Goal: Task Accomplishment & Management: Complete application form

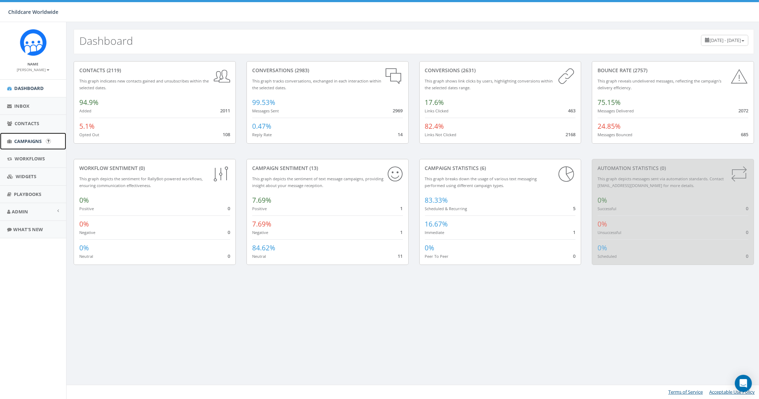
click at [30, 143] on span "Campaigns" at bounding box center [27, 141] width 27 height 6
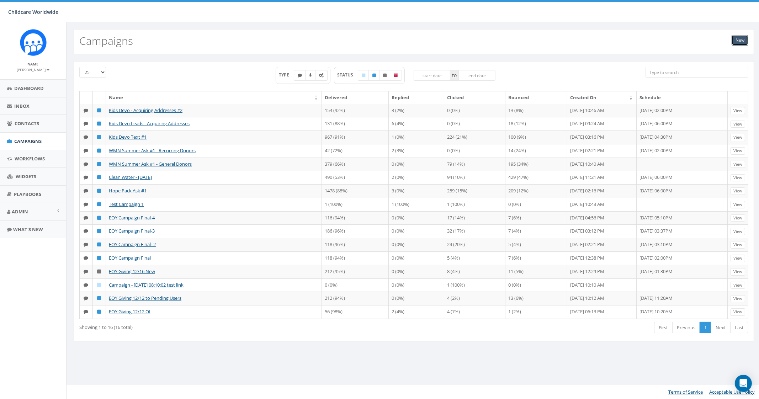
click at [739, 43] on link "New" at bounding box center [740, 40] width 17 height 11
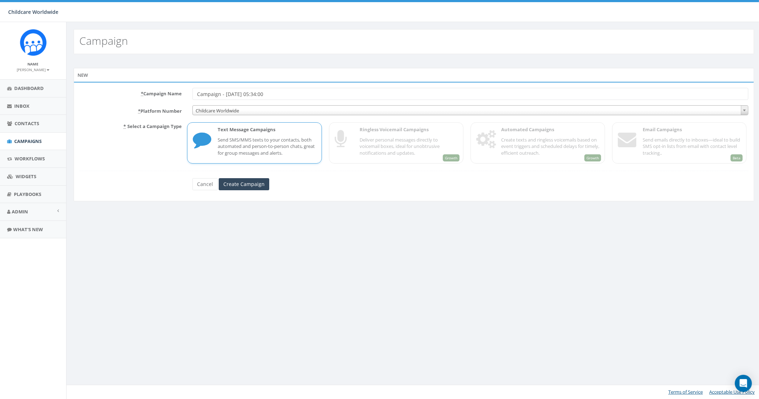
drag, startPoint x: 234, startPoint y: 93, endPoint x: 184, endPoint y: 87, distance: 50.1
click at [184, 88] on div "* Campaign Name Campaign - 08/13/2025, 05:34:00" at bounding box center [414, 94] width 680 height 12
click at [222, 95] on input "GoFundMe Text - Leads" at bounding box center [470, 94] width 556 height 12
click at [301, 95] on input "GoFundMe Mattresses Text - Leads" at bounding box center [470, 94] width 556 height 12
type input "GoFundMe Mattresses Text - Leads #1"
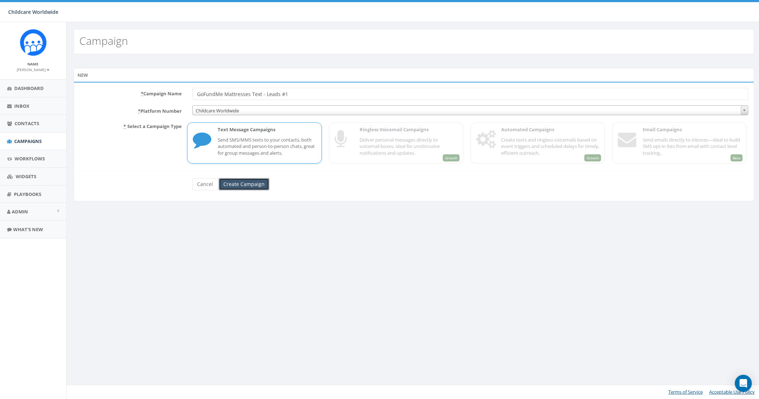
click at [253, 188] on input "Create Campaign" at bounding box center [244, 184] width 51 height 12
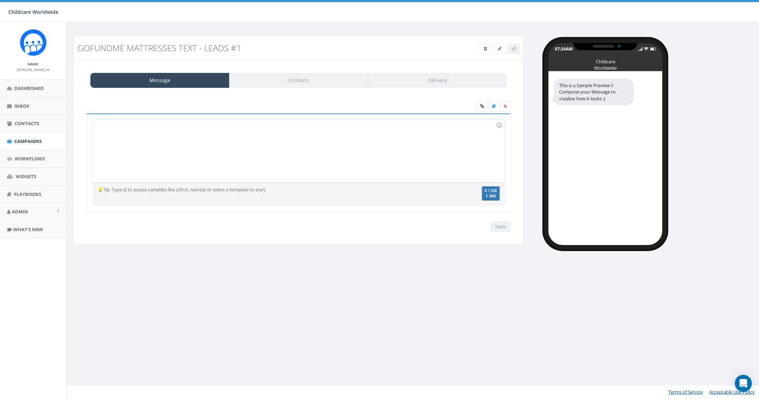
click at [213, 151] on div at bounding box center [298, 151] width 412 height 62
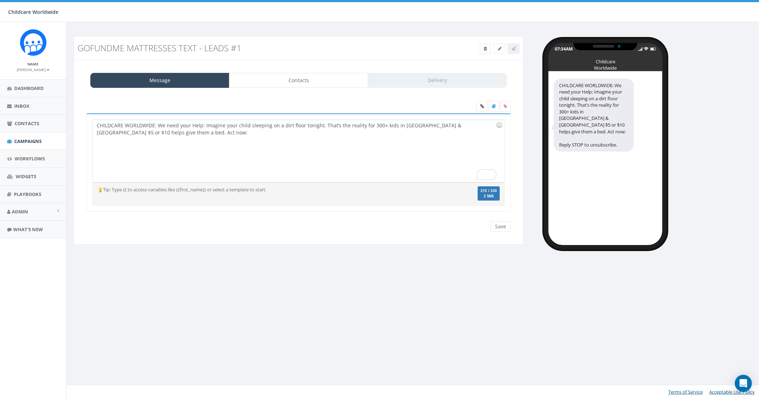
click at [156, 135] on div "CHILDCARE WORLDWIDE: We need your Help: Imagine your child sleeping on a dirt f…" at bounding box center [298, 151] width 412 height 62
click at [481, 106] on icon at bounding box center [482, 106] width 4 height 4
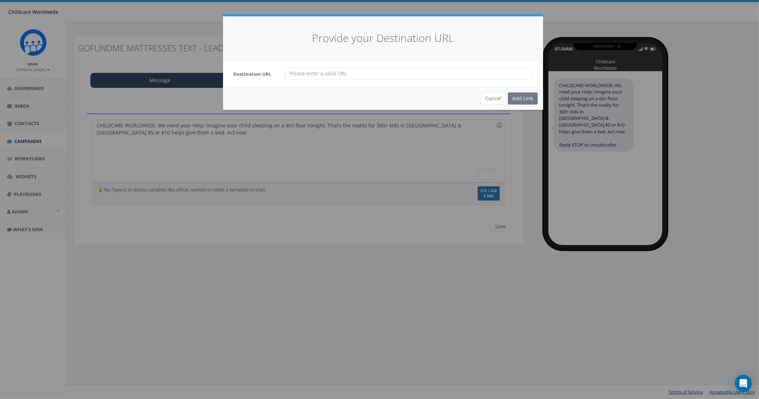
click at [335, 74] on input "url" at bounding box center [408, 74] width 247 height 12
paste input "https://gofund.me/d972671c"
type input "https://gofund.me/d972671c"
click at [513, 98] on div "Add Link" at bounding box center [523, 98] width 30 height 12
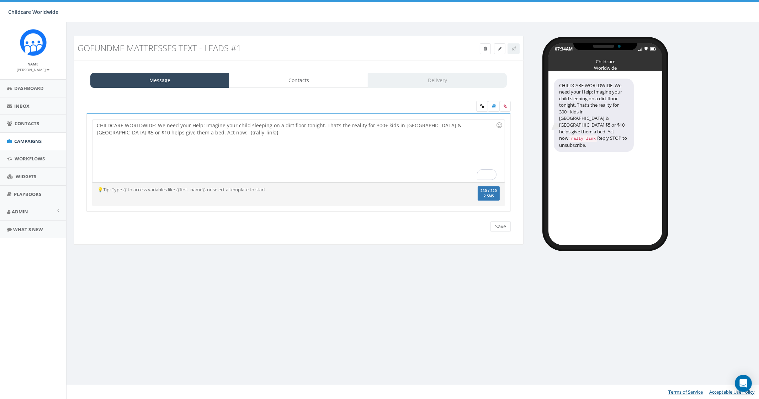
click at [185, 139] on div "CHILDCARE WORLDWIDE: We need your Help: Imagine your child sleeping on a dirt f…" at bounding box center [298, 151] width 412 height 62
click at [203, 123] on div "CHILDCARE WORLDWIDE: We need your Help: Imagine your child sleeping on a dirt f…" at bounding box center [298, 151] width 412 height 62
click at [505, 108] on icon at bounding box center [505, 106] width 3 height 4
click at [0, 0] on input "file" at bounding box center [0, 0] width 0 height 0
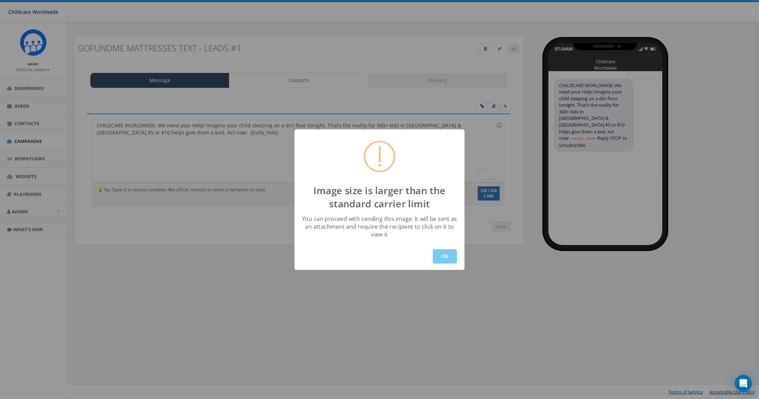
click at [443, 253] on button "OK" at bounding box center [445, 256] width 24 height 14
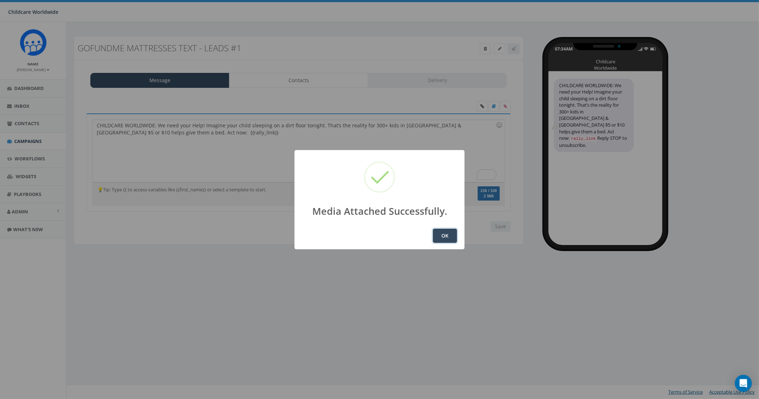
click at [442, 232] on button "OK" at bounding box center [445, 236] width 24 height 14
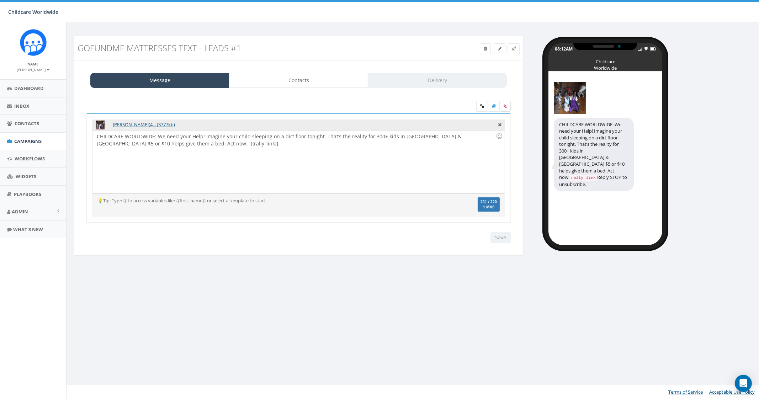
click at [508, 102] on label at bounding box center [505, 106] width 11 height 11
click at [0, 0] on input "file" at bounding box center [0, 0] width 0 height 0
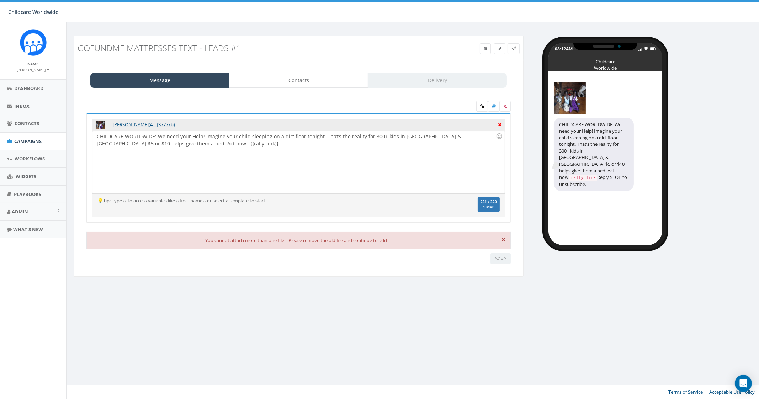
click at [498, 125] on icon at bounding box center [500, 124] width 4 height 6
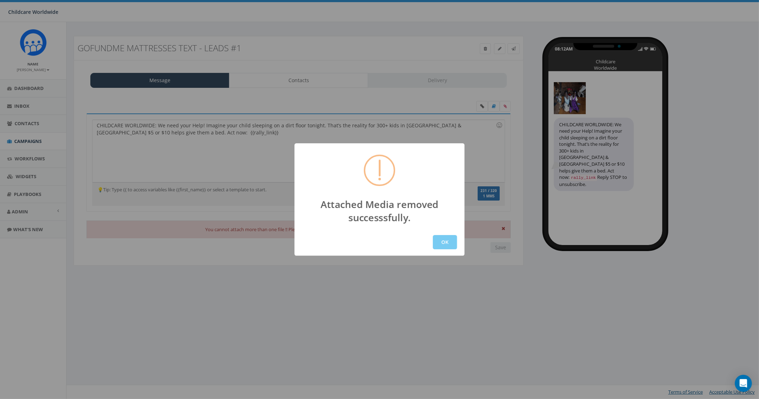
click at [444, 246] on button "OK" at bounding box center [445, 242] width 24 height 14
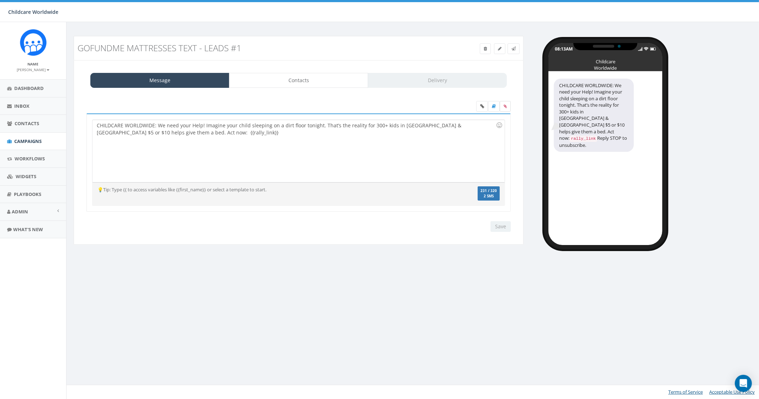
click at [504, 108] on label at bounding box center [505, 106] width 11 height 11
click at [0, 0] on input "file" at bounding box center [0, 0] width 0 height 0
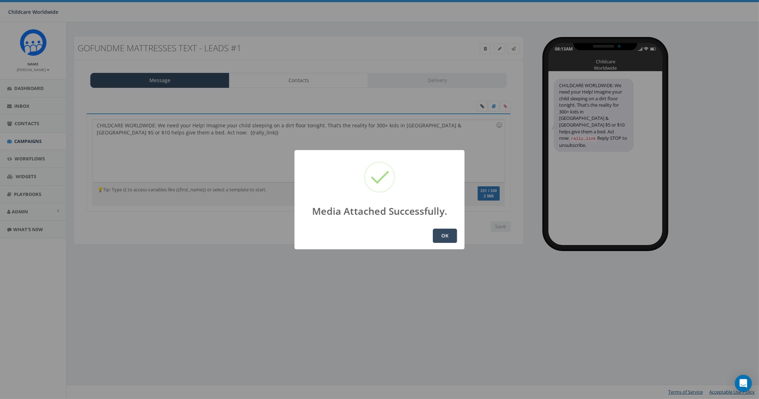
click at [442, 240] on button "OK" at bounding box center [445, 236] width 24 height 14
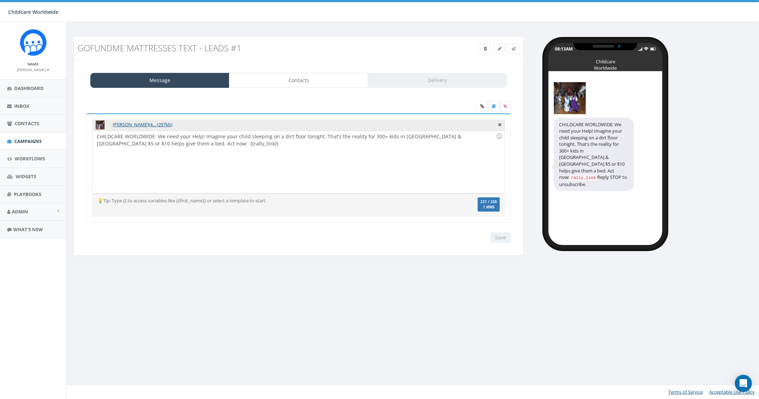
click at [509, 236] on div "Save Next" at bounding box center [499, 237] width 24 height 11
click at [500, 238] on div "Save Next" at bounding box center [499, 237] width 24 height 11
click at [513, 48] on icon at bounding box center [513, 49] width 4 height 4
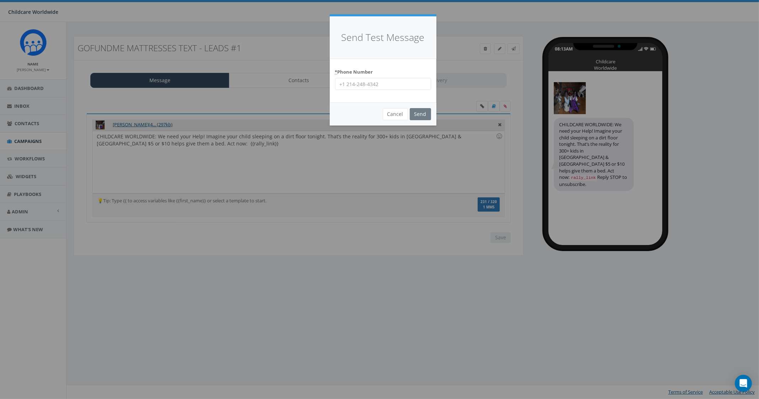
drag, startPoint x: 403, startPoint y: 81, endPoint x: 343, endPoint y: 83, distance: 60.5
click at [343, 83] on input "* Phone Number" at bounding box center [383, 84] width 96 height 12
type input "2066172151"
click at [426, 111] on input "Send" at bounding box center [420, 114] width 21 height 12
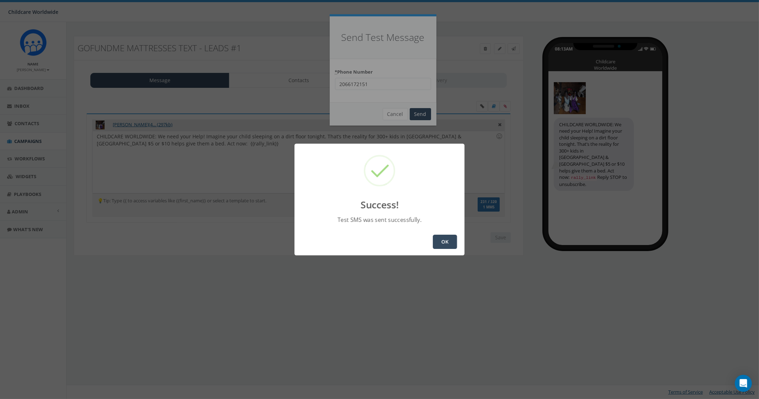
click at [439, 243] on button "OK" at bounding box center [445, 242] width 24 height 14
